Goal: Information Seeking & Learning: Learn about a topic

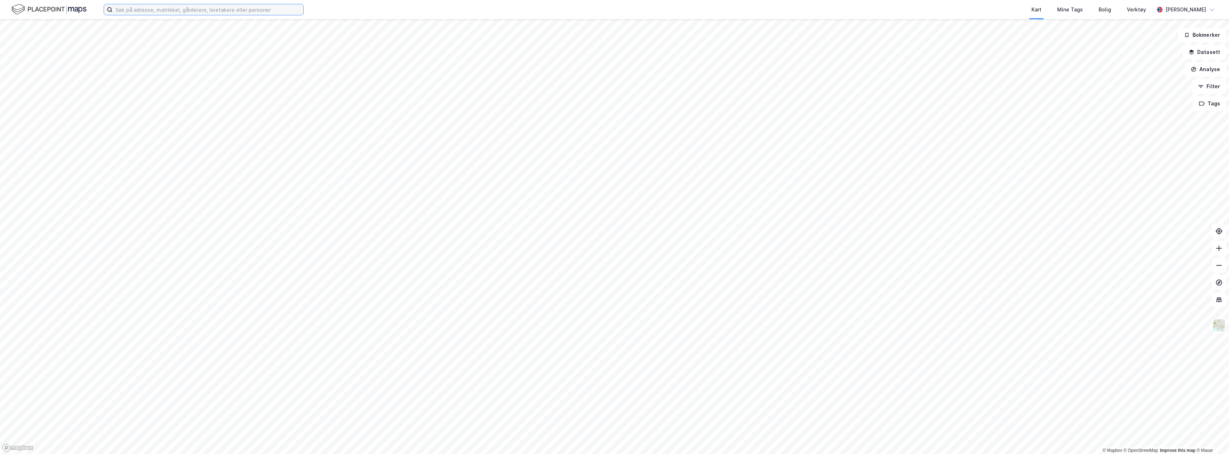
click at [169, 12] on input at bounding box center [208, 9] width 191 height 11
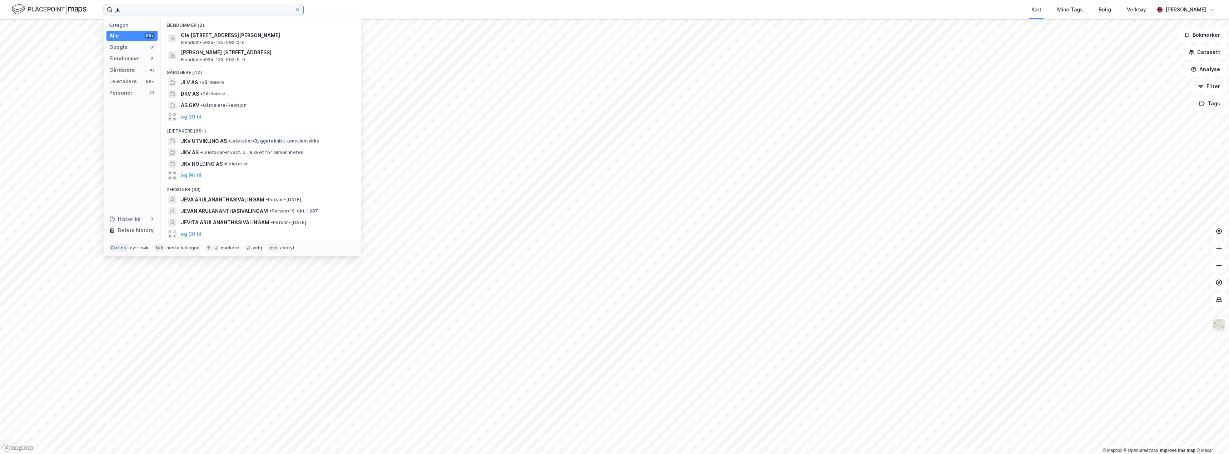
type input "j"
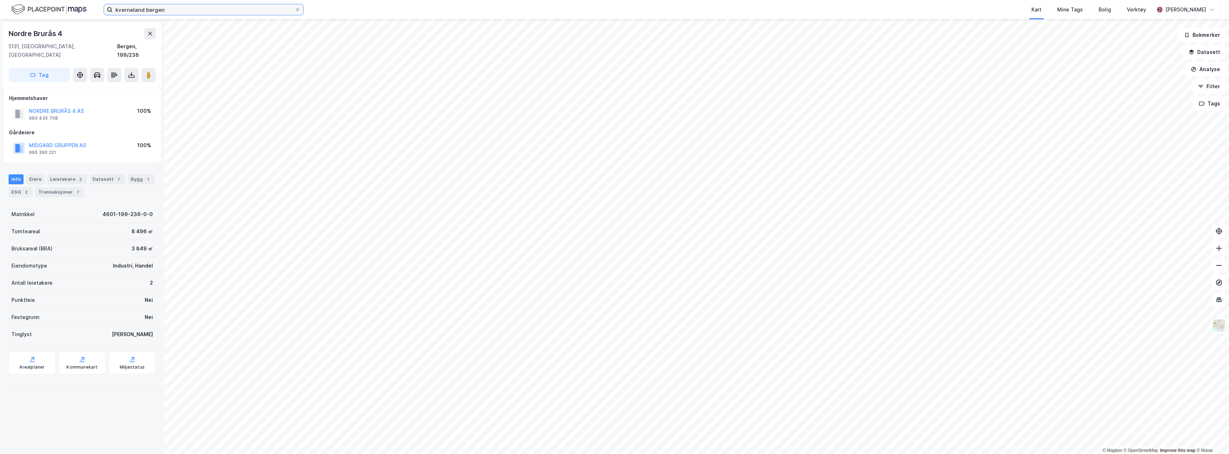
click at [175, 12] on input "kverneland bergen" at bounding box center [204, 9] width 182 height 11
type input "kverneland bergen"
click at [160, 10] on input "kverneland bergen" at bounding box center [204, 9] width 182 height 11
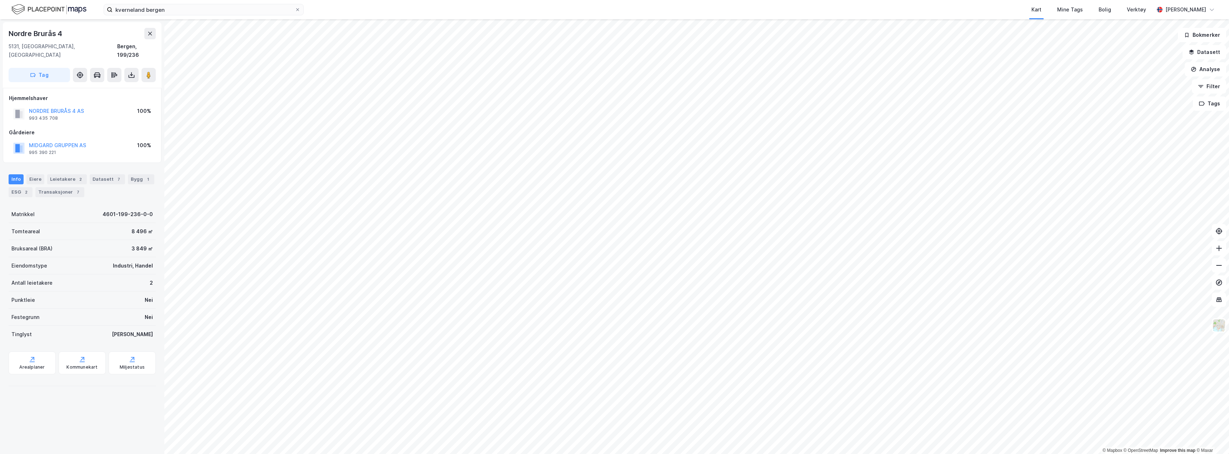
click at [65, 9] on img at bounding box center [48, 9] width 75 height 13
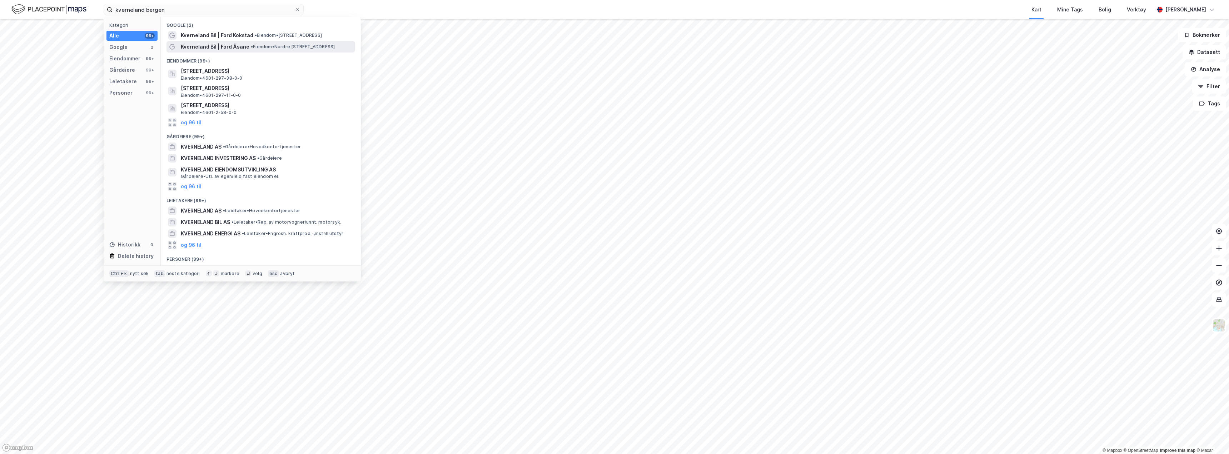
click at [228, 47] on span "Kverneland Bil | Ford Åsane" at bounding box center [215, 47] width 69 height 9
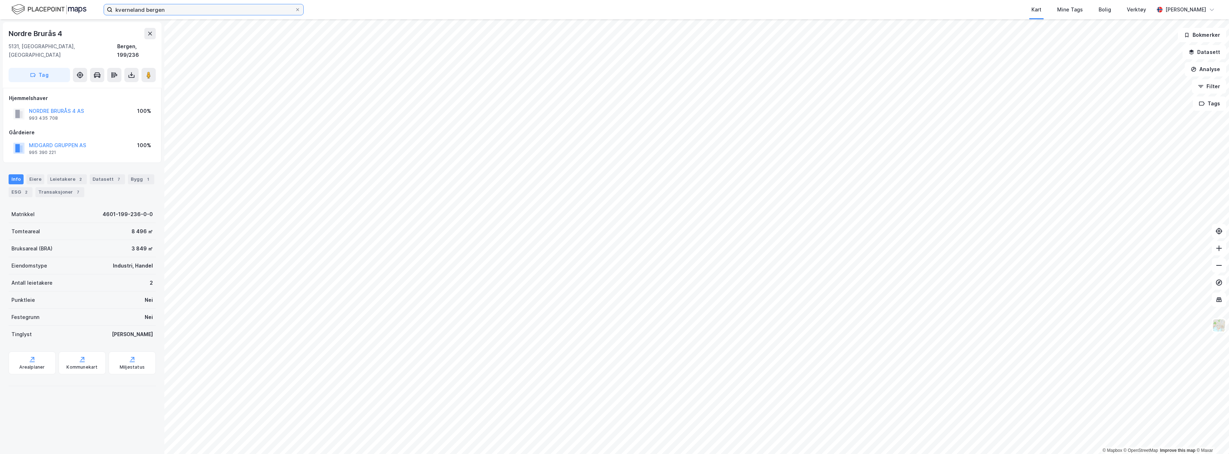
click at [194, 9] on input "kverneland bergen" at bounding box center [204, 9] width 182 height 11
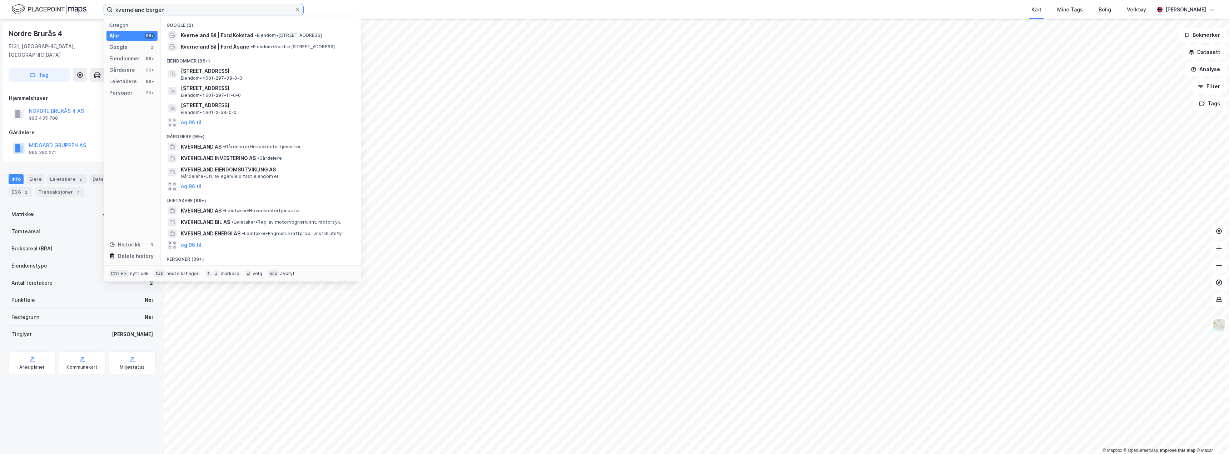
drag, startPoint x: 183, startPoint y: 9, endPoint x: 30, endPoint y: -9, distance: 154.0
click at [30, 0] on html "kverneland bergen Kategori Alle 99+ Google 2 Eiendommer 99+ Gårdeiere 99+ Leiet…" at bounding box center [614, 227] width 1229 height 454
click at [256, 36] on span "•" at bounding box center [256, 35] width 2 height 5
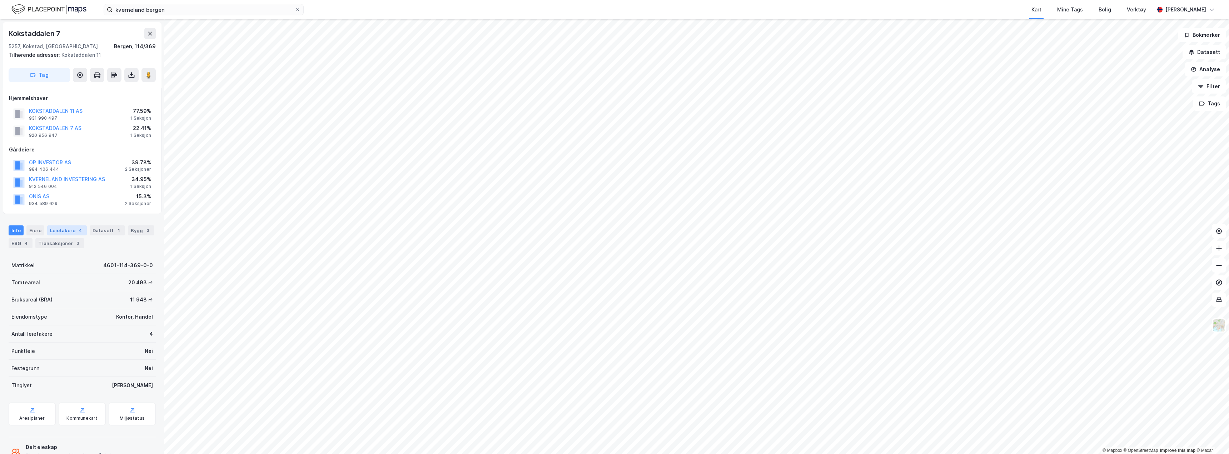
click at [66, 231] on div "Leietakere 4" at bounding box center [67, 230] width 40 height 10
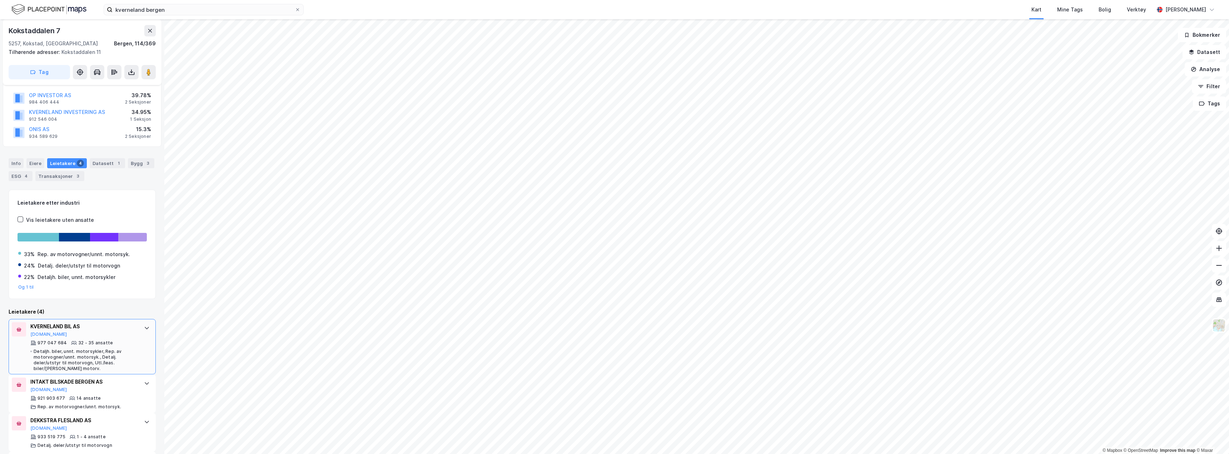
scroll to position [121, 0]
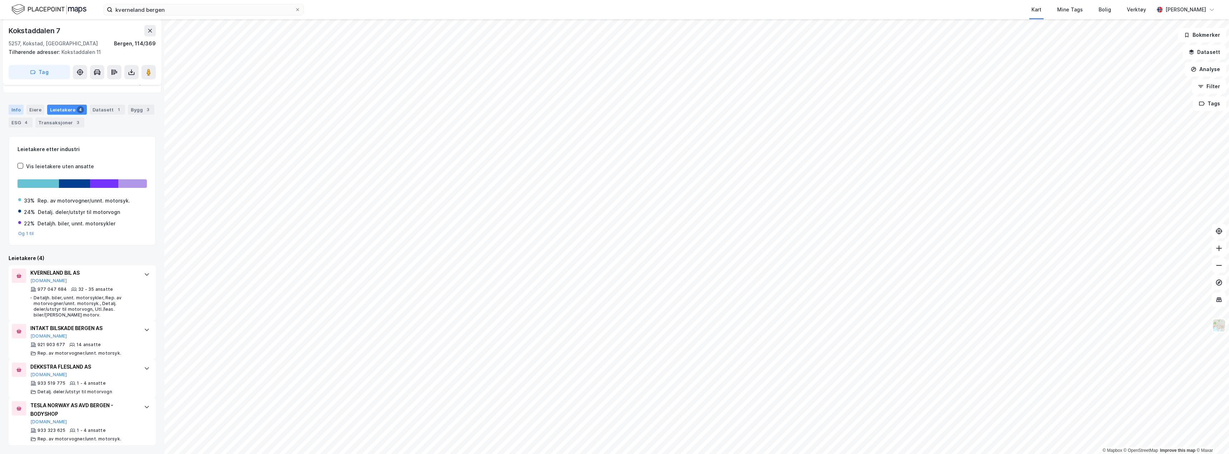
click at [12, 111] on div "Info" at bounding box center [16, 110] width 15 height 10
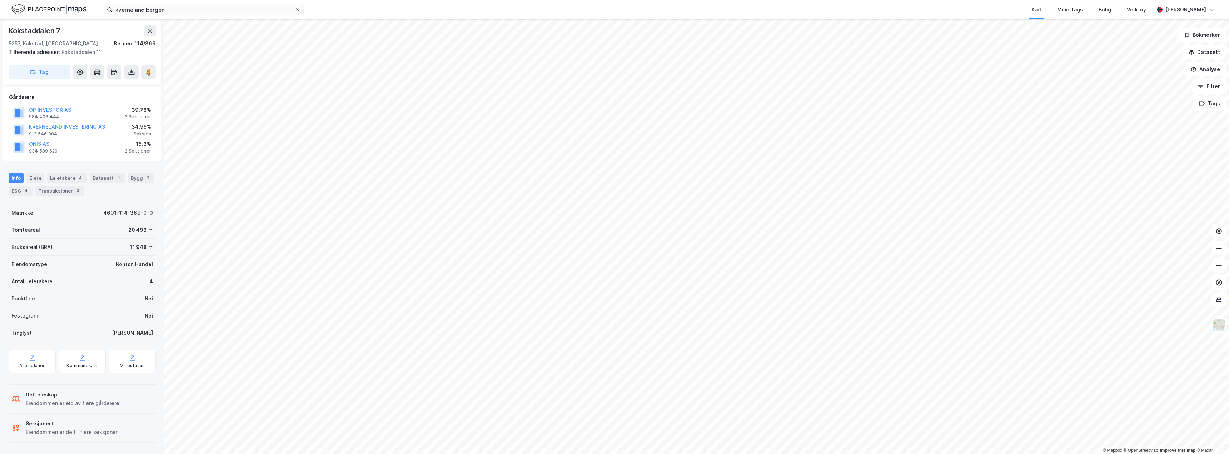
scroll to position [53, 0]
click at [130, 245] on div "11 948 ㎡" at bounding box center [141, 247] width 23 height 9
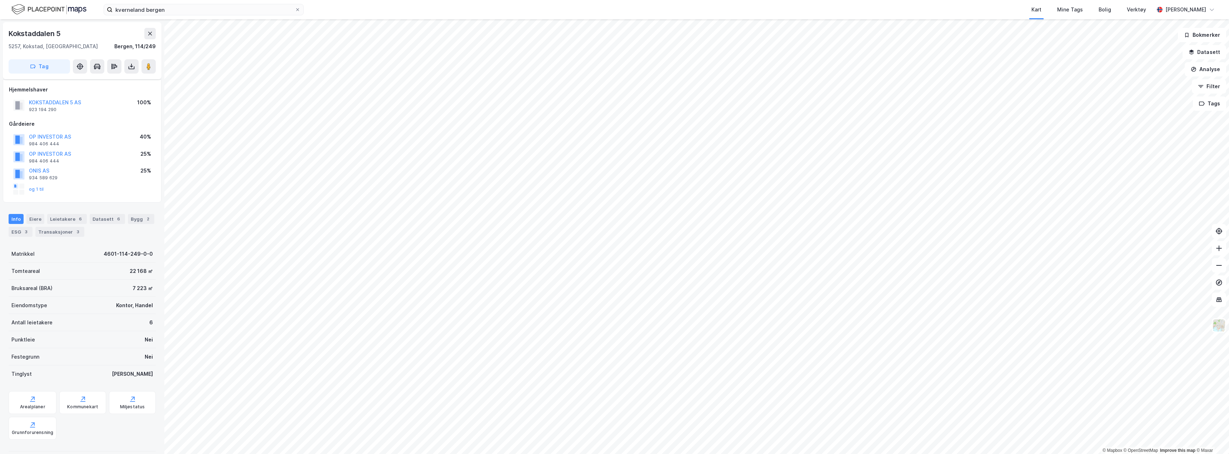
scroll to position [53, 0]
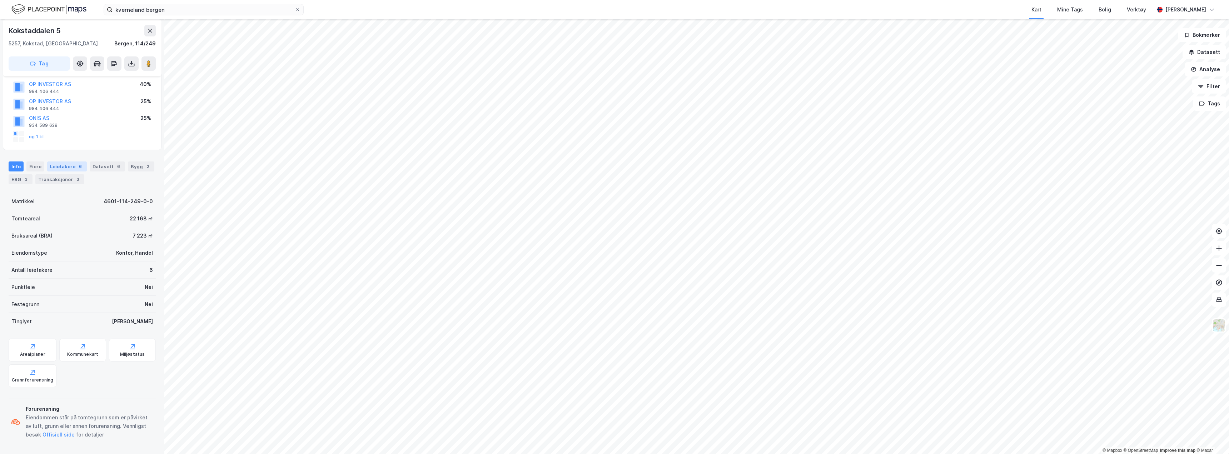
click at [54, 166] on div "Leietakere 6" at bounding box center [67, 166] width 40 height 10
